Goal: Communication & Community: Answer question/provide support

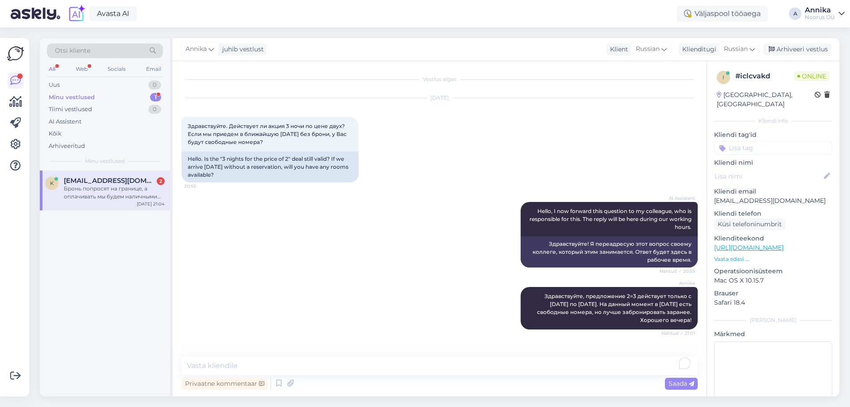
scroll to position [183, 0]
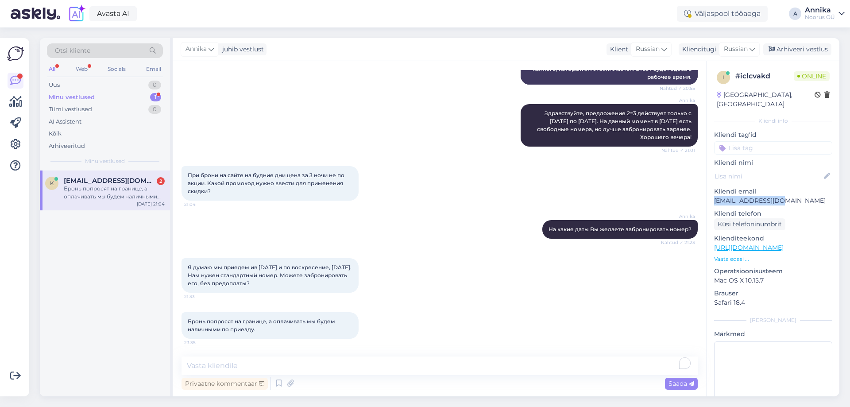
drag, startPoint x: 776, startPoint y: 190, endPoint x: 715, endPoint y: 192, distance: 61.6
click at [715, 196] on p "[EMAIL_ADDRESS][DOMAIN_NAME]" at bounding box center [773, 200] width 118 height 9
copy p "[EMAIL_ADDRESS][DOMAIN_NAME]"
click at [308, 384] on div "Privaatne kommentaar Saada" at bounding box center [440, 383] width 516 height 17
click at [323, 383] on div "Privaatne kommentaar Saada" at bounding box center [440, 383] width 516 height 17
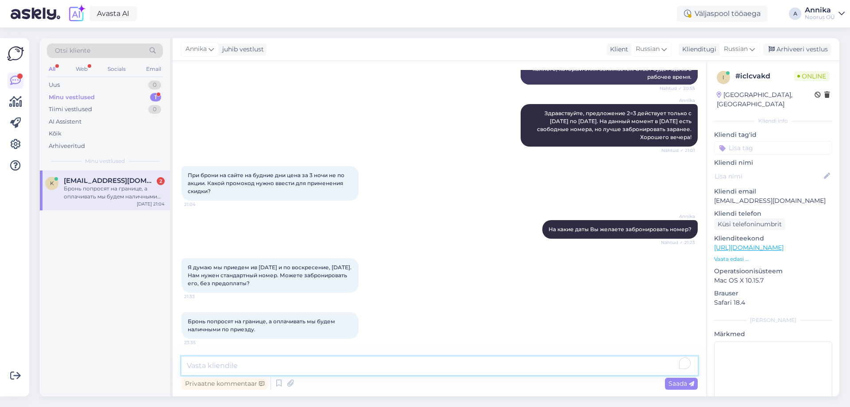
click at [258, 369] on textarea "To enrich screen reader interactions, please activate Accessibility in Grammarl…" at bounding box center [440, 366] width 516 height 19
paste textarea "Номер для Вас был забронирован, подтверждение было отправлено отдельным письмом."
type textarea "Номер для Вас был забронирован, подтверждение было отправлено отдельным письмом…"
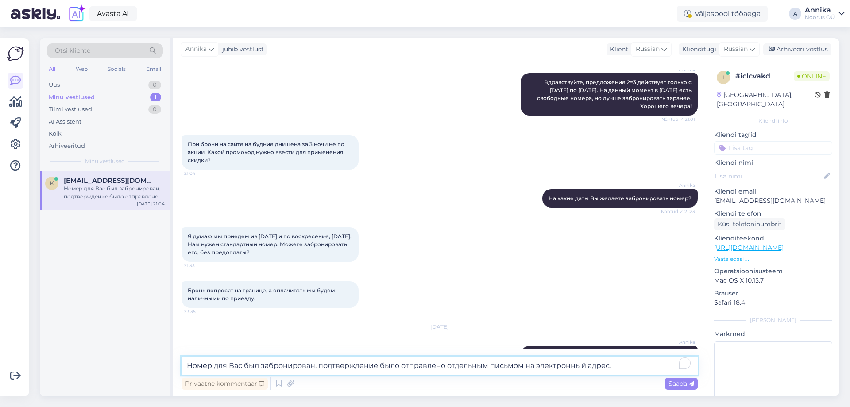
scroll to position [248, 0]
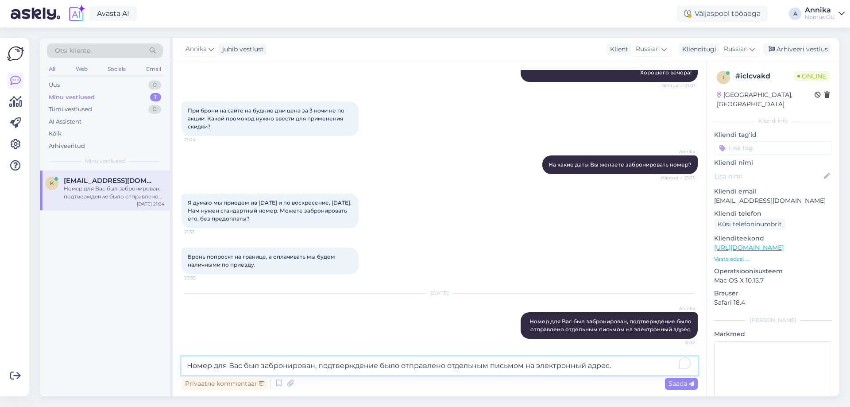
click at [342, 368] on textarea "Номер для Вас был забронирован, подтверждение было отправлено отдельным письмом…" at bounding box center [440, 366] width 516 height 19
type textarea "С"
type textarea "[PERSON_NAME]"
type textarea "Напишите Ваше имя и фамилию, я пришлю новое бронирование ."
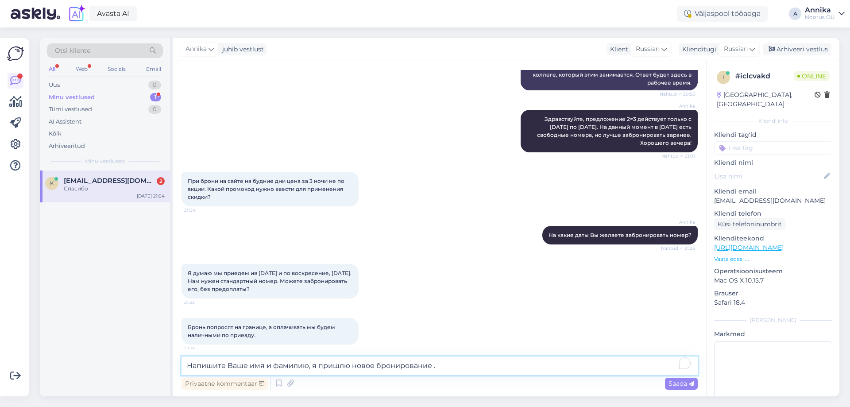
scroll to position [378, 0]
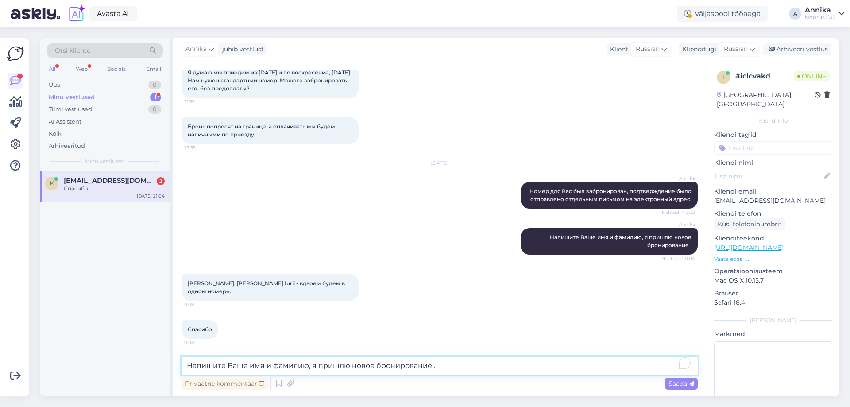
click at [273, 366] on textarea "Напишите Ваше имя и фамилию, я пришлю новое бронирование ." at bounding box center [440, 366] width 516 height 19
click at [248, 320] on div "Спасибо 0:08" at bounding box center [440, 329] width 516 height 38
click at [246, 369] on textarea "Напишите Ваше имя и фамилию, я пришлю новое бронирование ." at bounding box center [440, 366] width 516 height 19
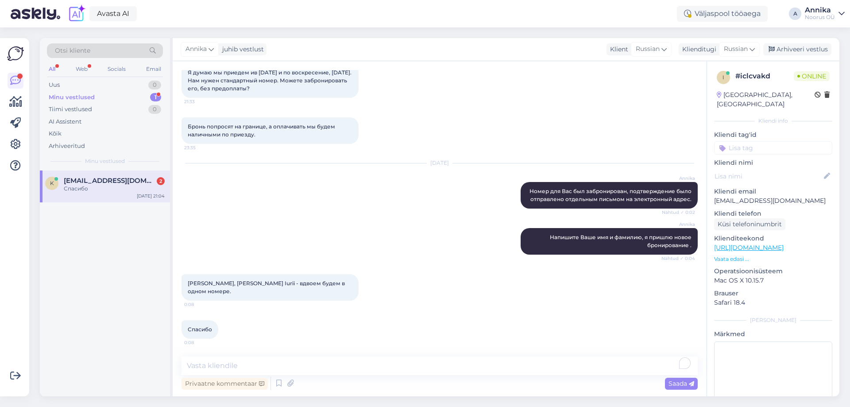
click at [89, 190] on div "Спасибо" at bounding box center [114, 189] width 101 height 8
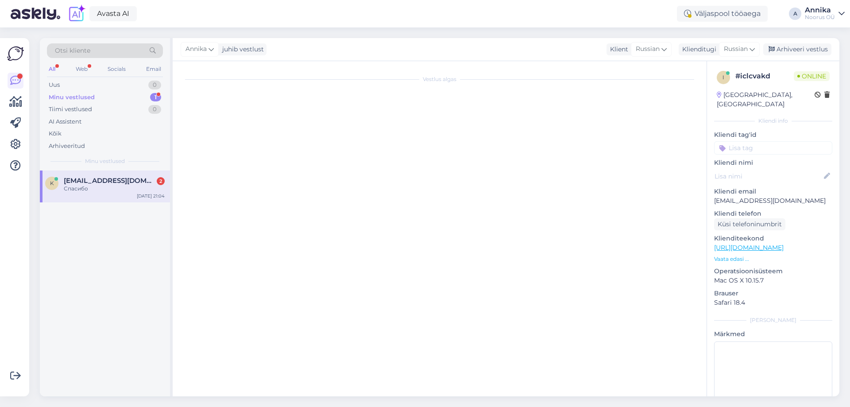
scroll to position [0, 0]
